Goal: Task Accomplishment & Management: Use online tool/utility

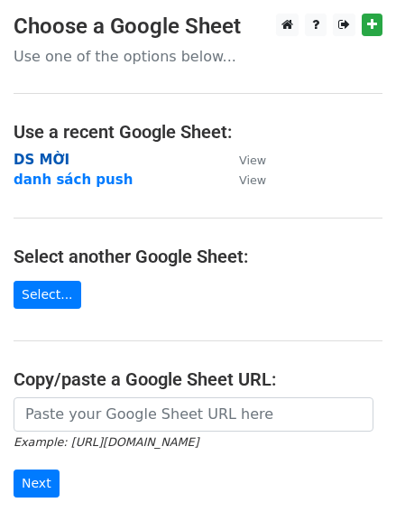
click at [60, 161] on strong "DS MỜI" at bounding box center [42, 160] width 56 height 16
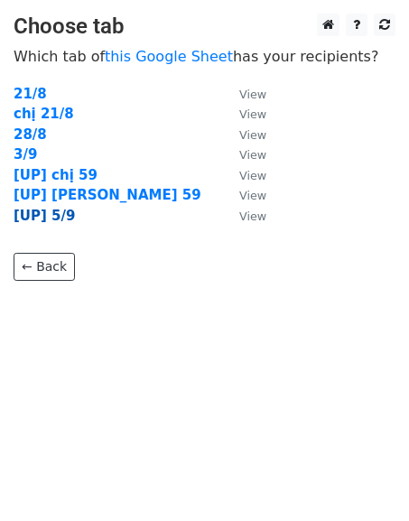
click at [52, 211] on strong "[UP] 5/9" at bounding box center [44, 216] width 61 height 16
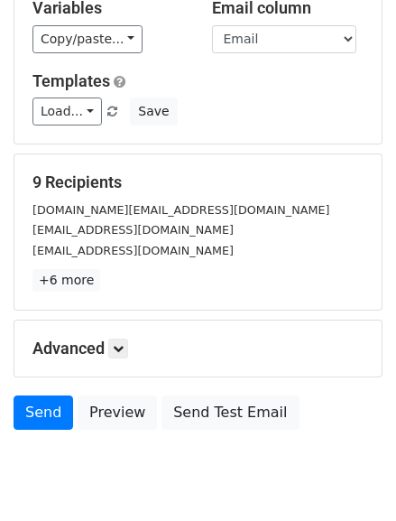
scroll to position [175, 0]
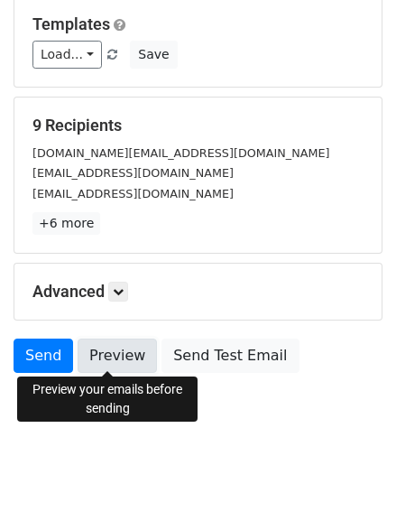
click at [104, 344] on link "Preview" at bounding box center [117, 355] width 79 height 34
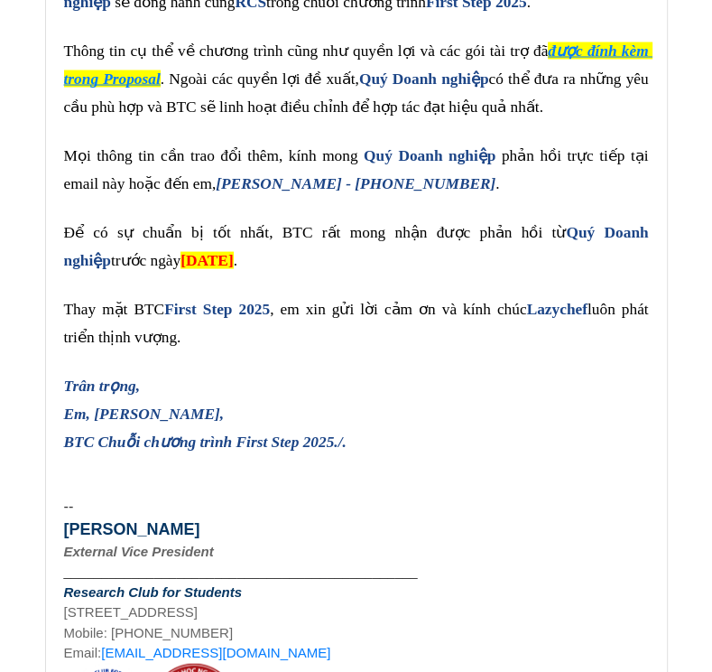
scroll to position [16031, 0]
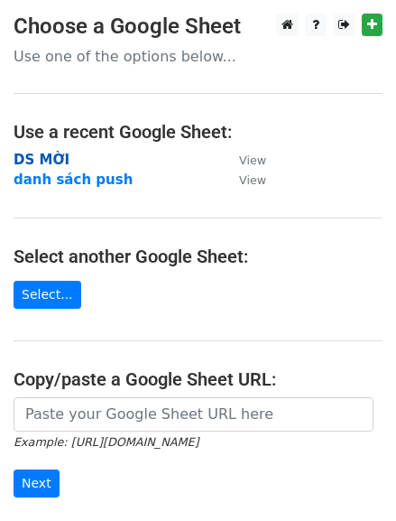
click at [55, 155] on strong "DS MỜI" at bounding box center [42, 160] width 56 height 16
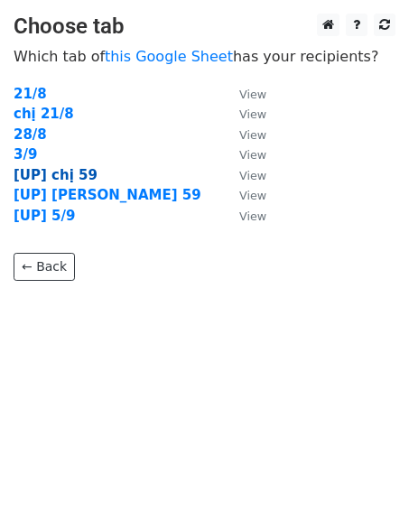
click at [65, 176] on strong "[UP] chị 59" at bounding box center [56, 175] width 84 height 16
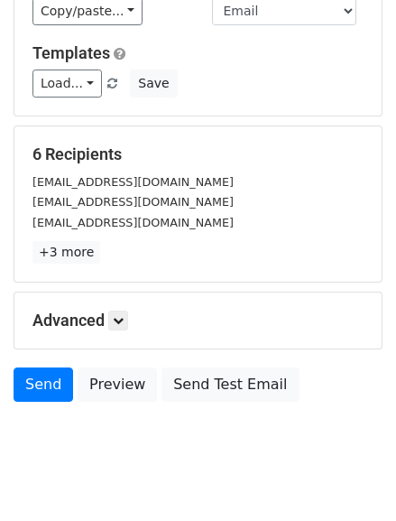
scroll to position [147, 0]
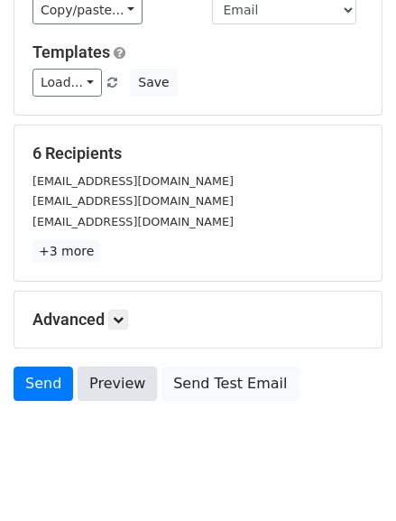
click at [107, 377] on link "Preview" at bounding box center [117, 383] width 79 height 34
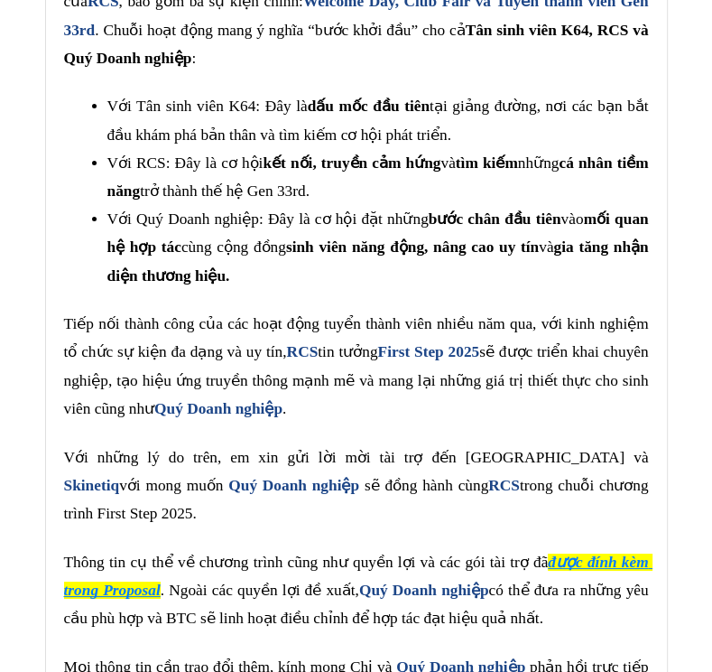
scroll to position [10731, 0]
